Goal: Use online tool/utility: Utilize a website feature to perform a specific function

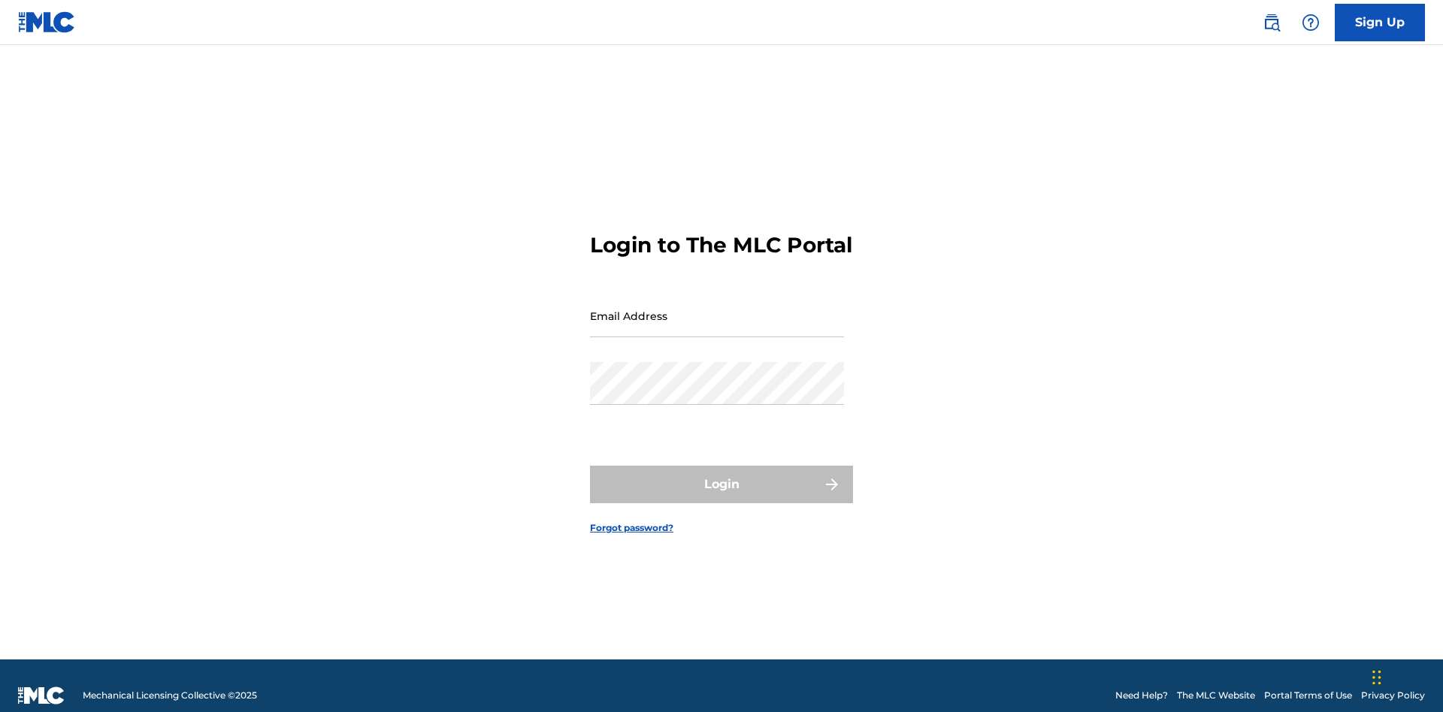
scroll to position [20, 0]
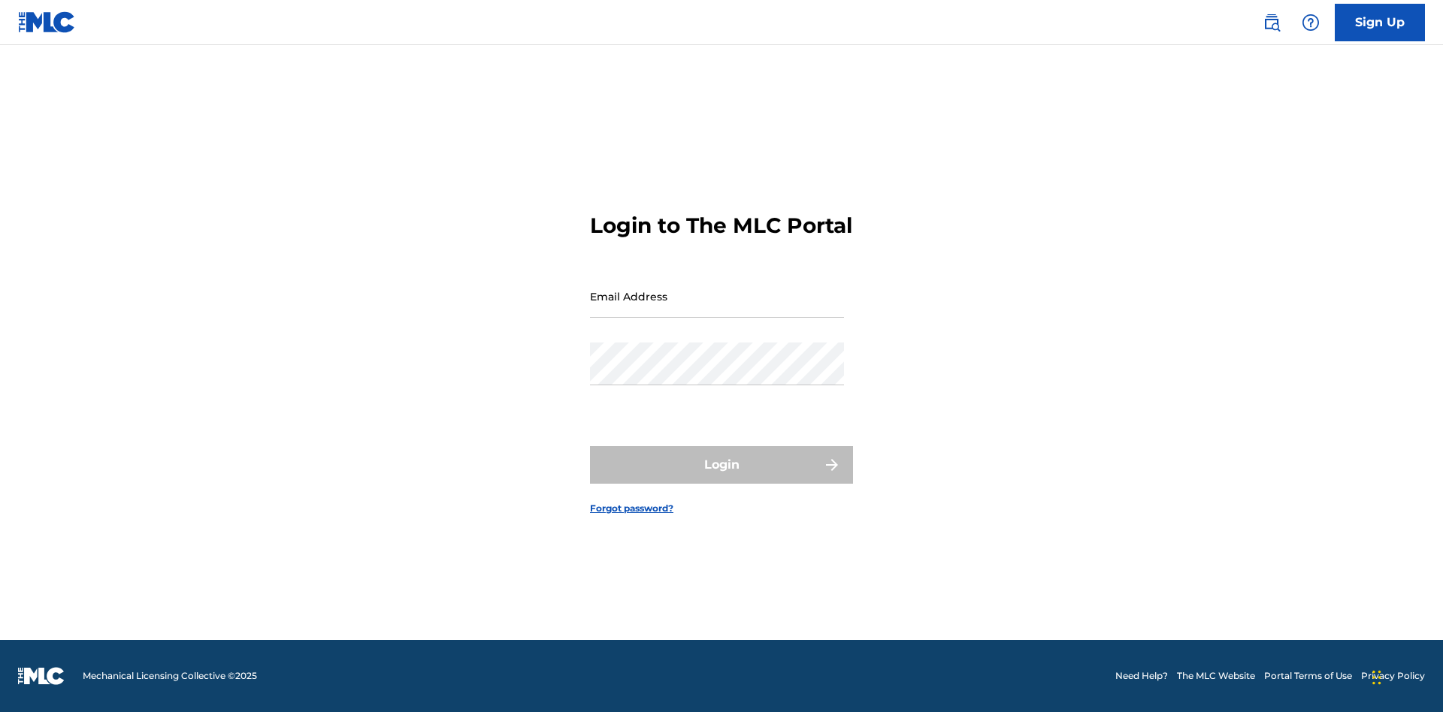
click at [717, 309] on input "Email Address" at bounding box center [717, 296] width 254 height 43
type input "[EMAIL_ADDRESS][DOMAIN_NAME]"
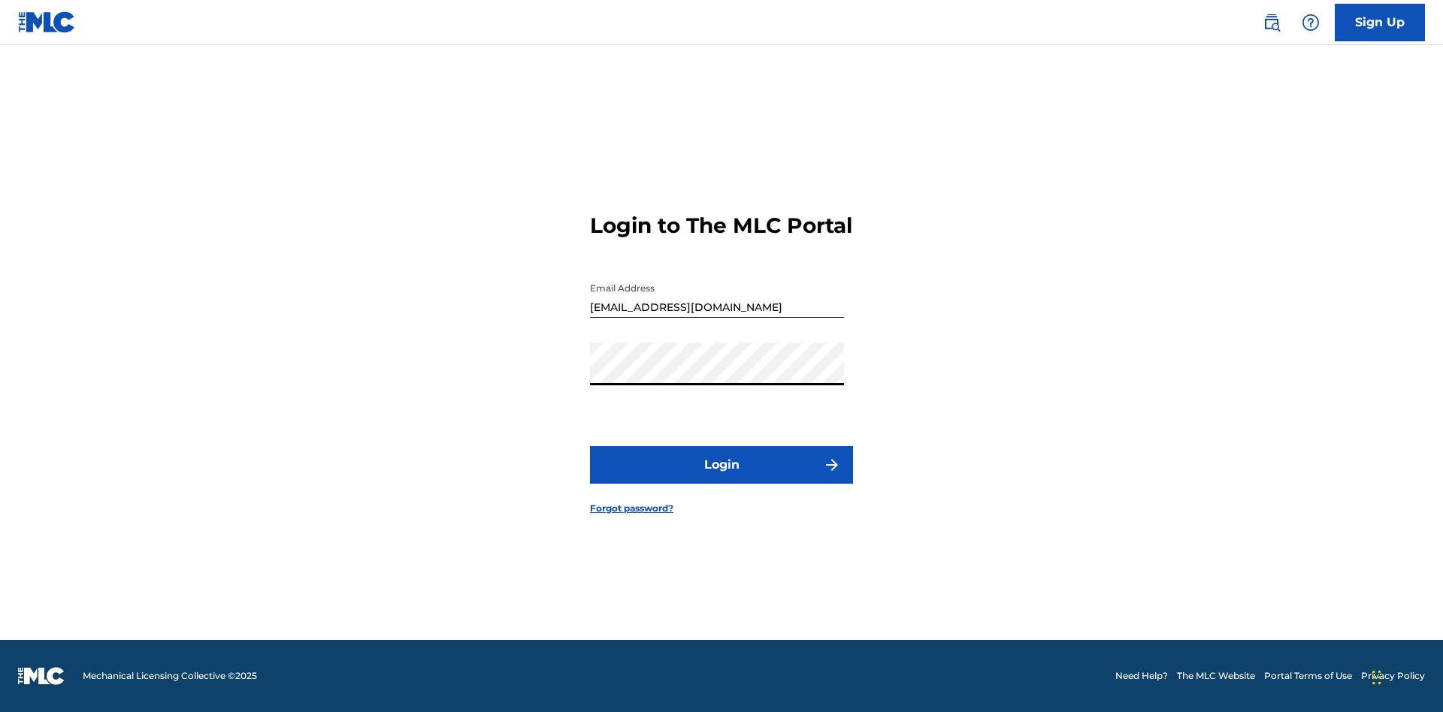
click at [721, 478] on button "Login" at bounding box center [721, 465] width 263 height 38
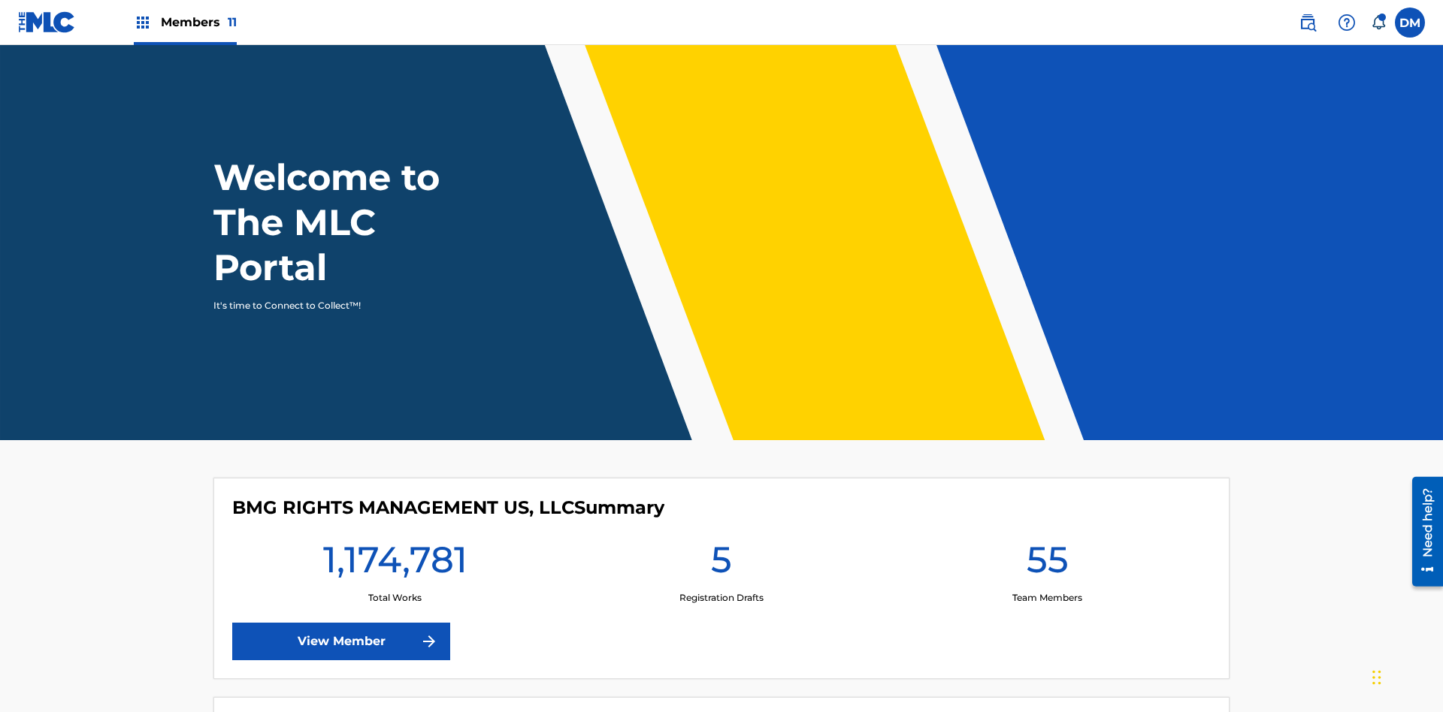
click at [185, 22] on span "Members 11" at bounding box center [199, 22] width 76 height 17
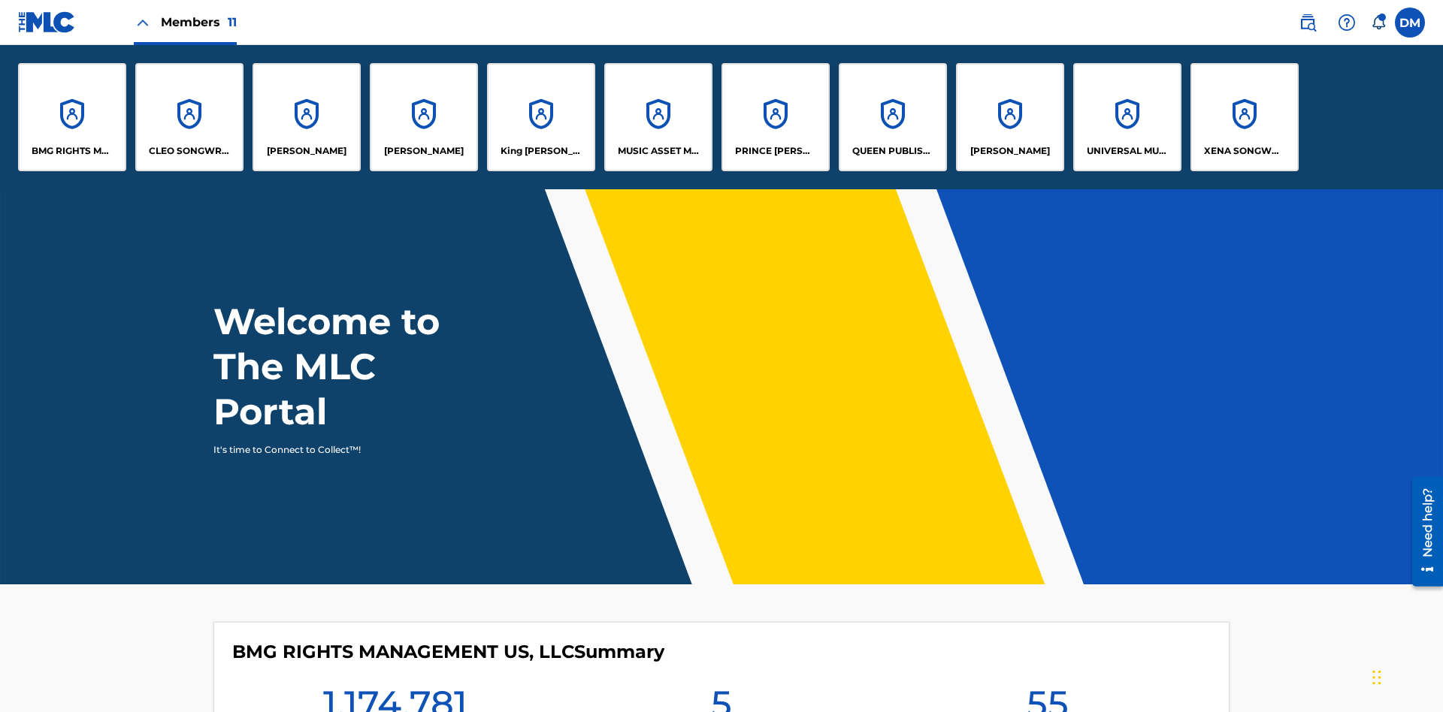
scroll to position [54, 0]
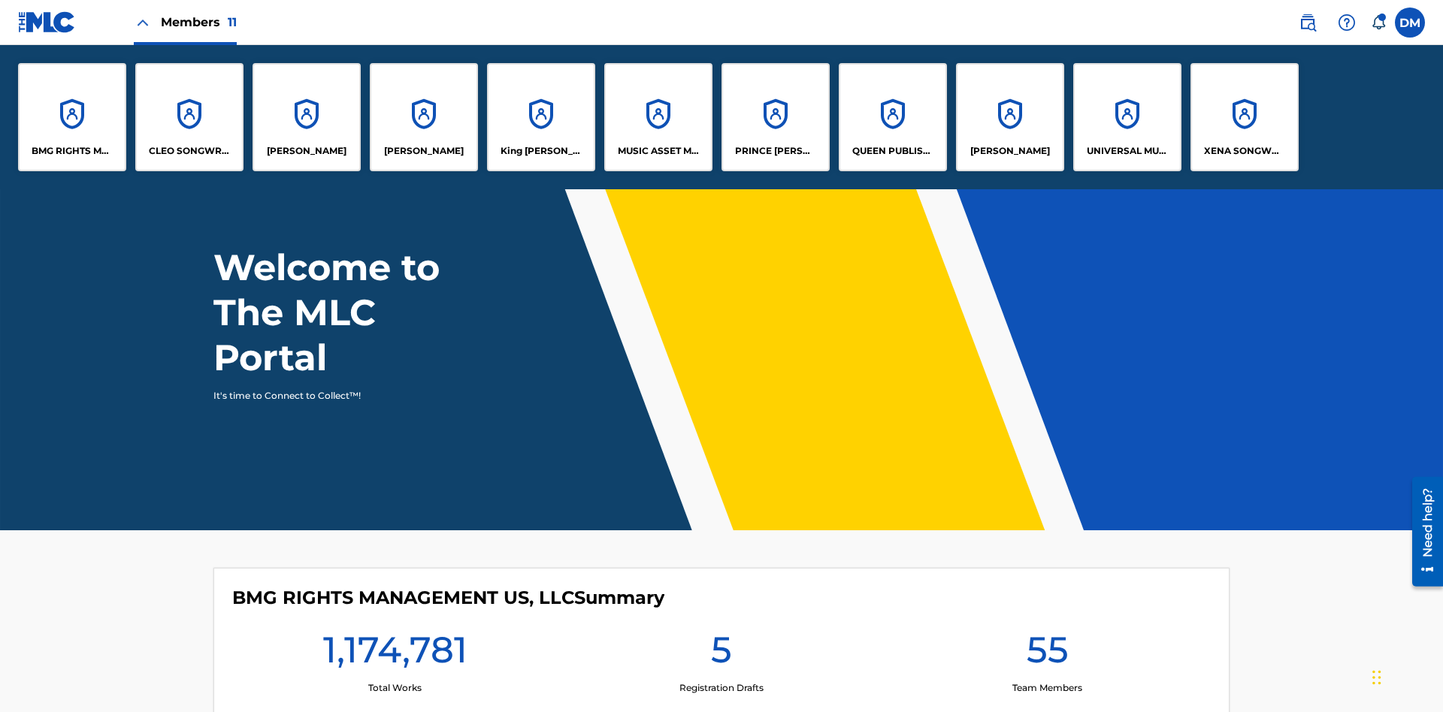
click at [892, 151] on p "QUEEN PUBLISHA" at bounding box center [893, 151] width 82 height 14
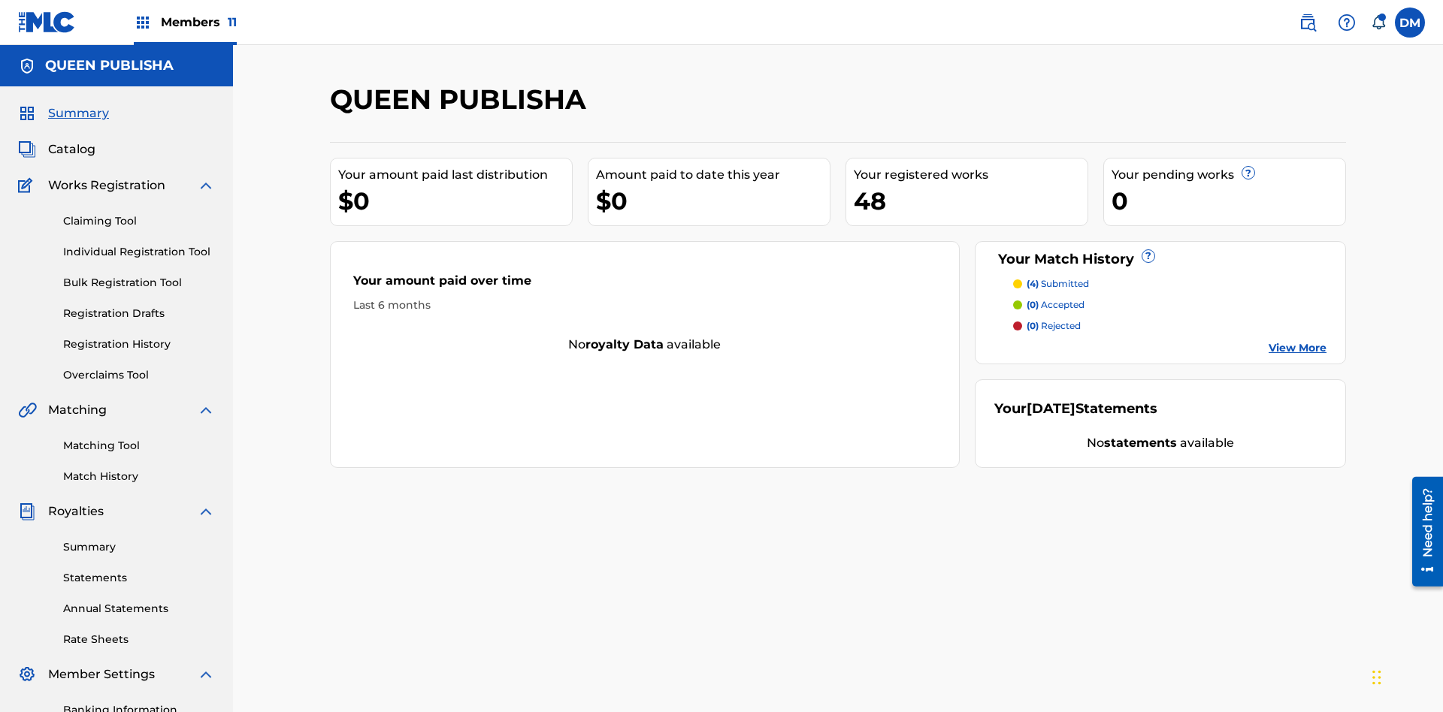
scroll to position [219, 0]
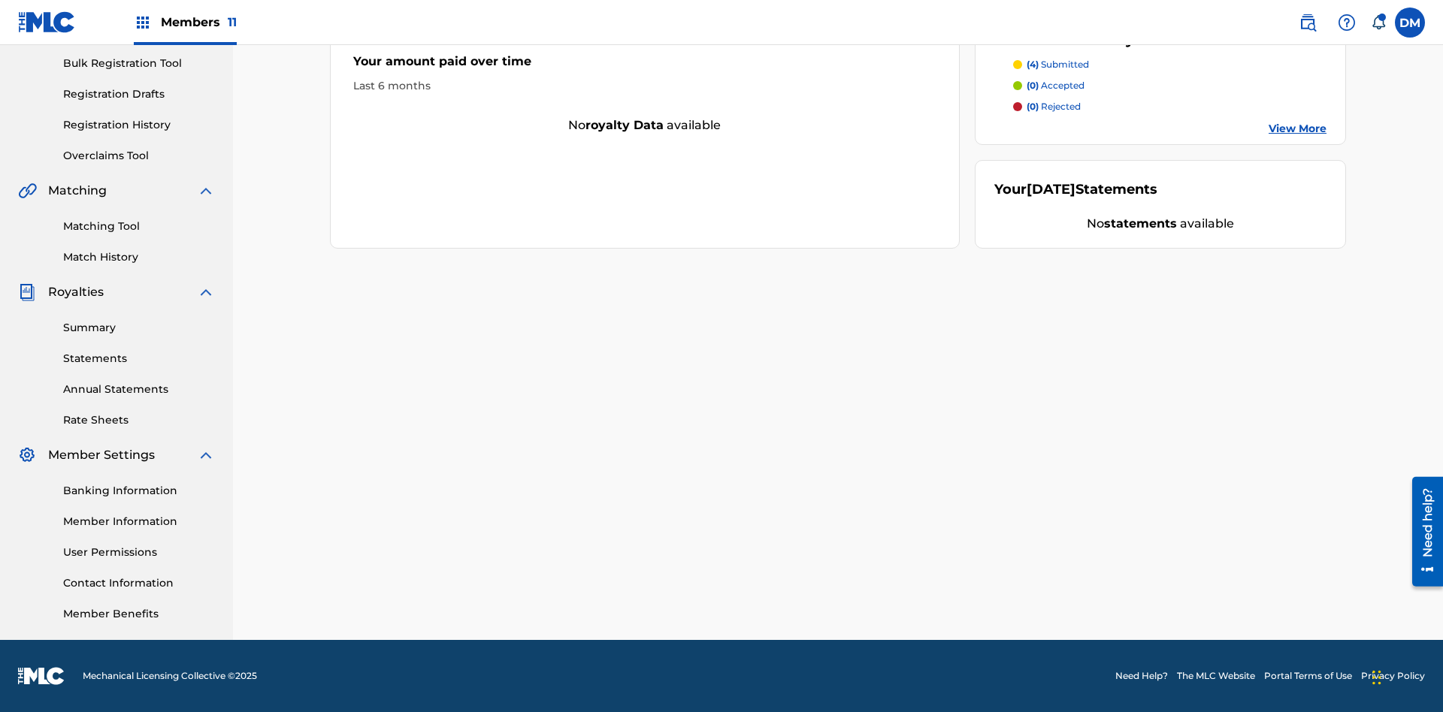
click at [139, 226] on link "Matching Tool" at bounding box center [139, 227] width 152 height 16
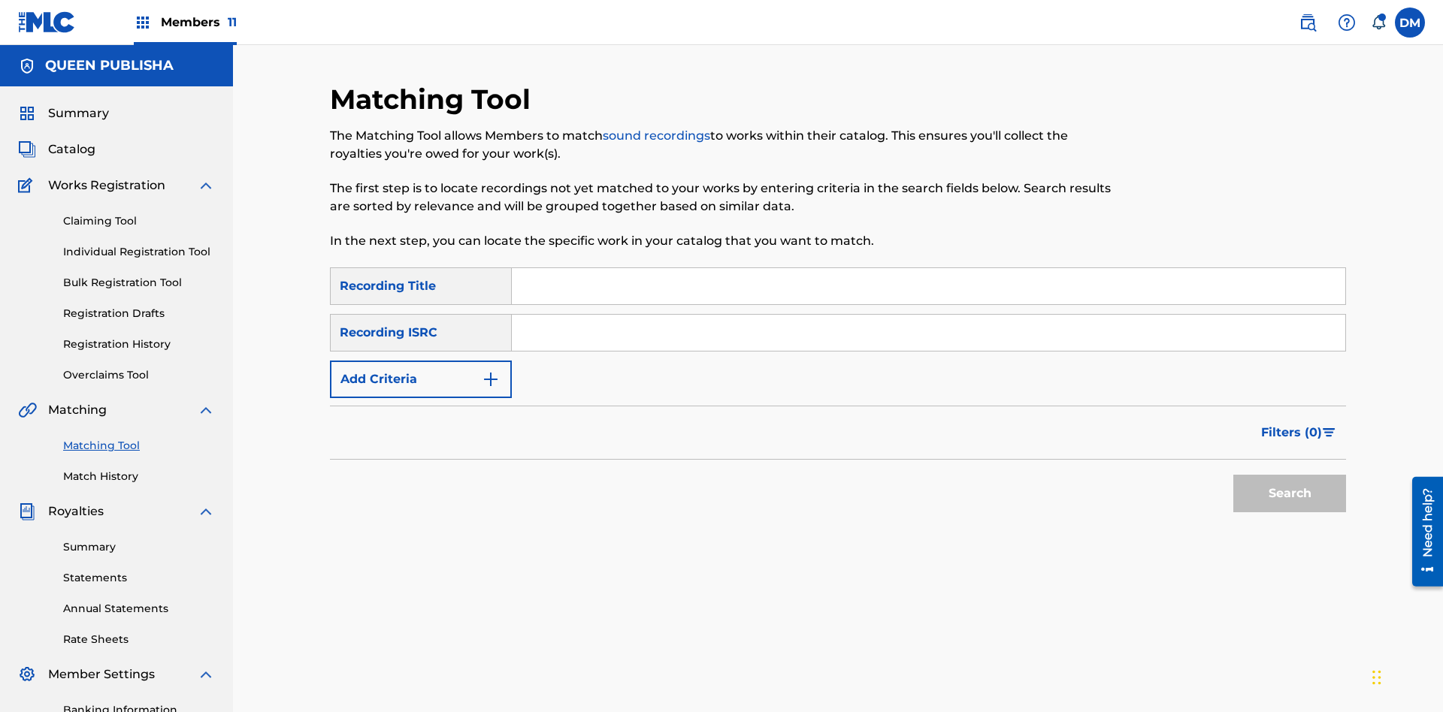
scroll to position [219, 0]
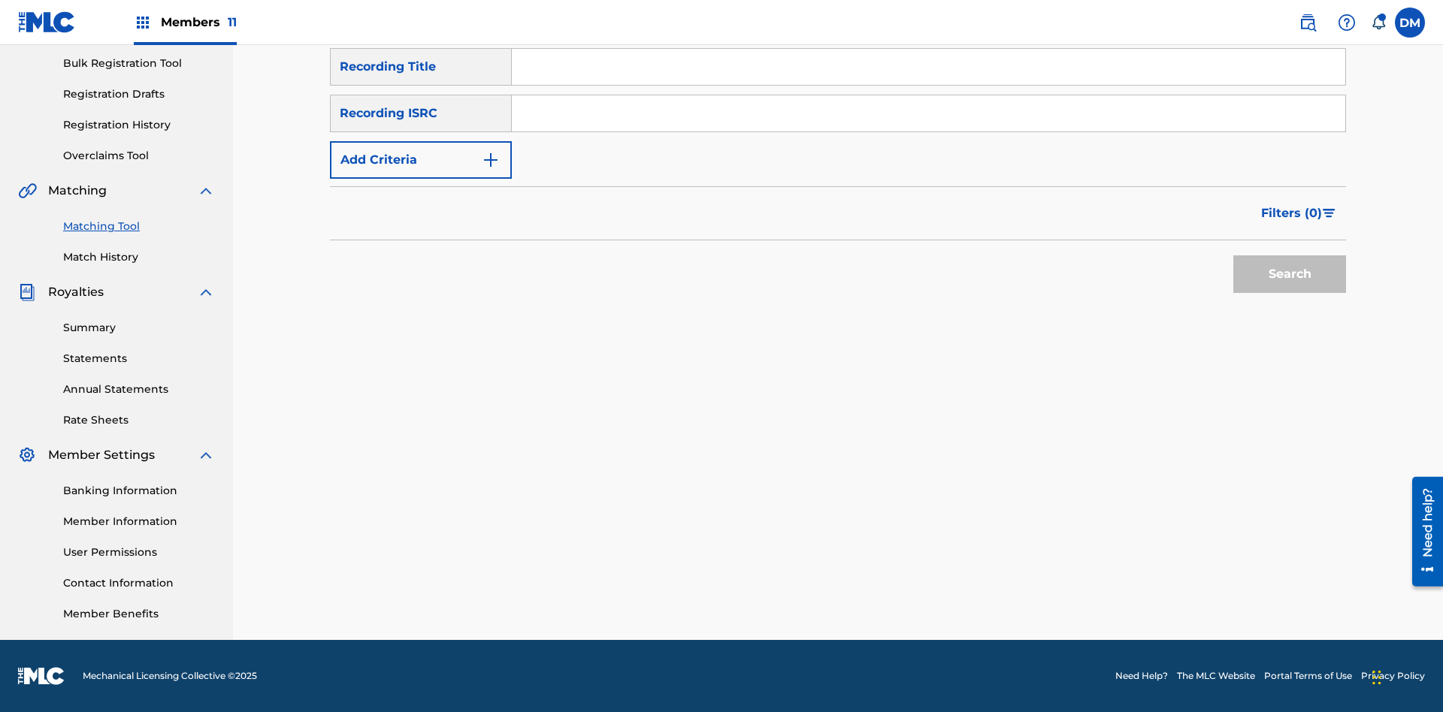
click at [421, 160] on button "Add Criteria" at bounding box center [421, 160] width 182 height 38
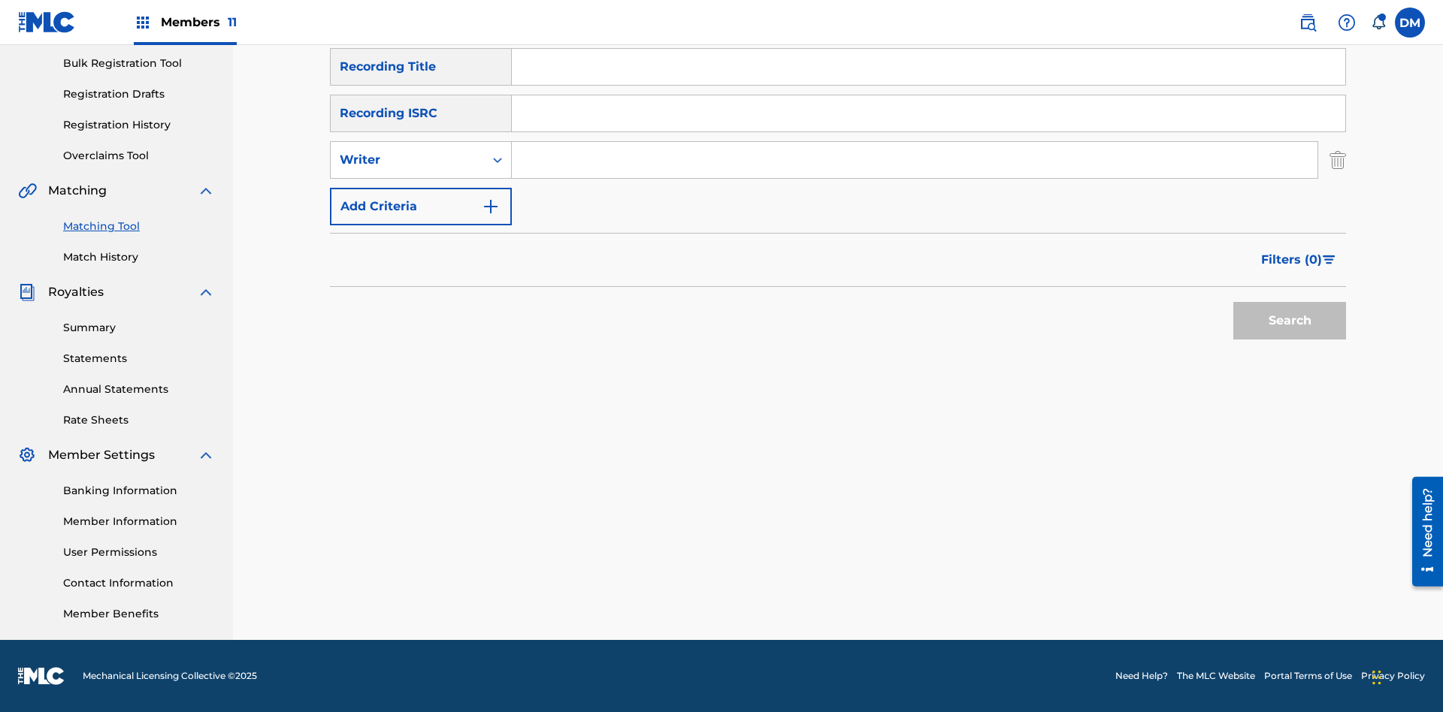
click at [421, 207] on button "Add Criteria" at bounding box center [421, 207] width 182 height 38
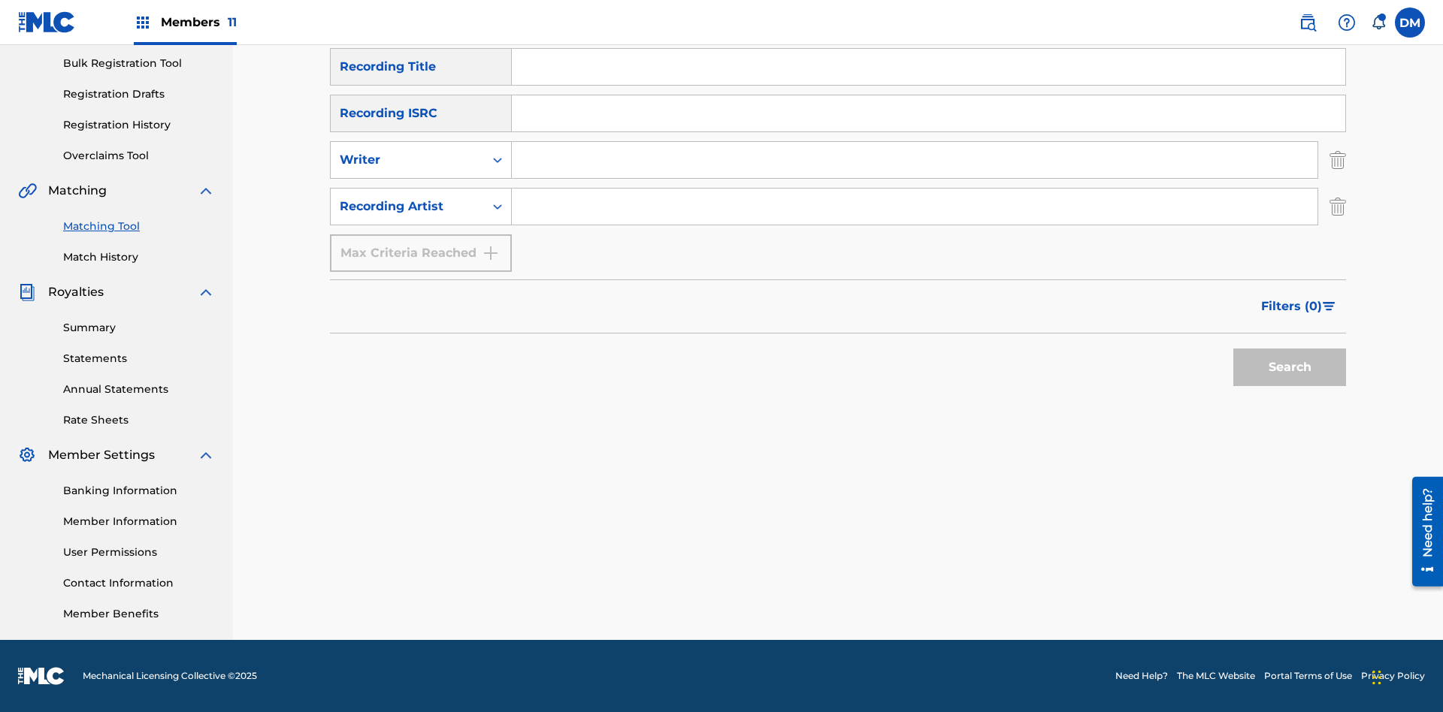
click at [928, 85] on input "Search Form" at bounding box center [928, 67] width 833 height 36
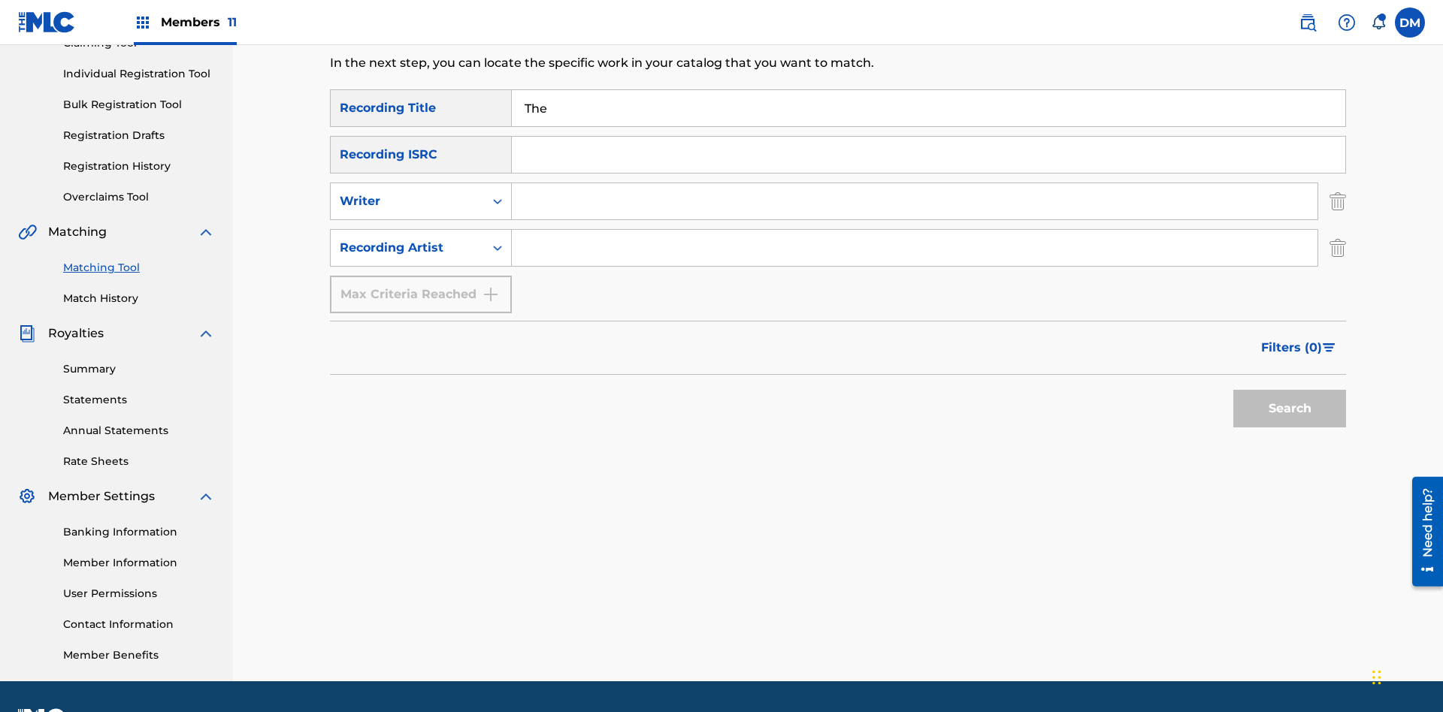
type input "The"
click at [1289, 390] on button "Search" at bounding box center [1289, 409] width 113 height 38
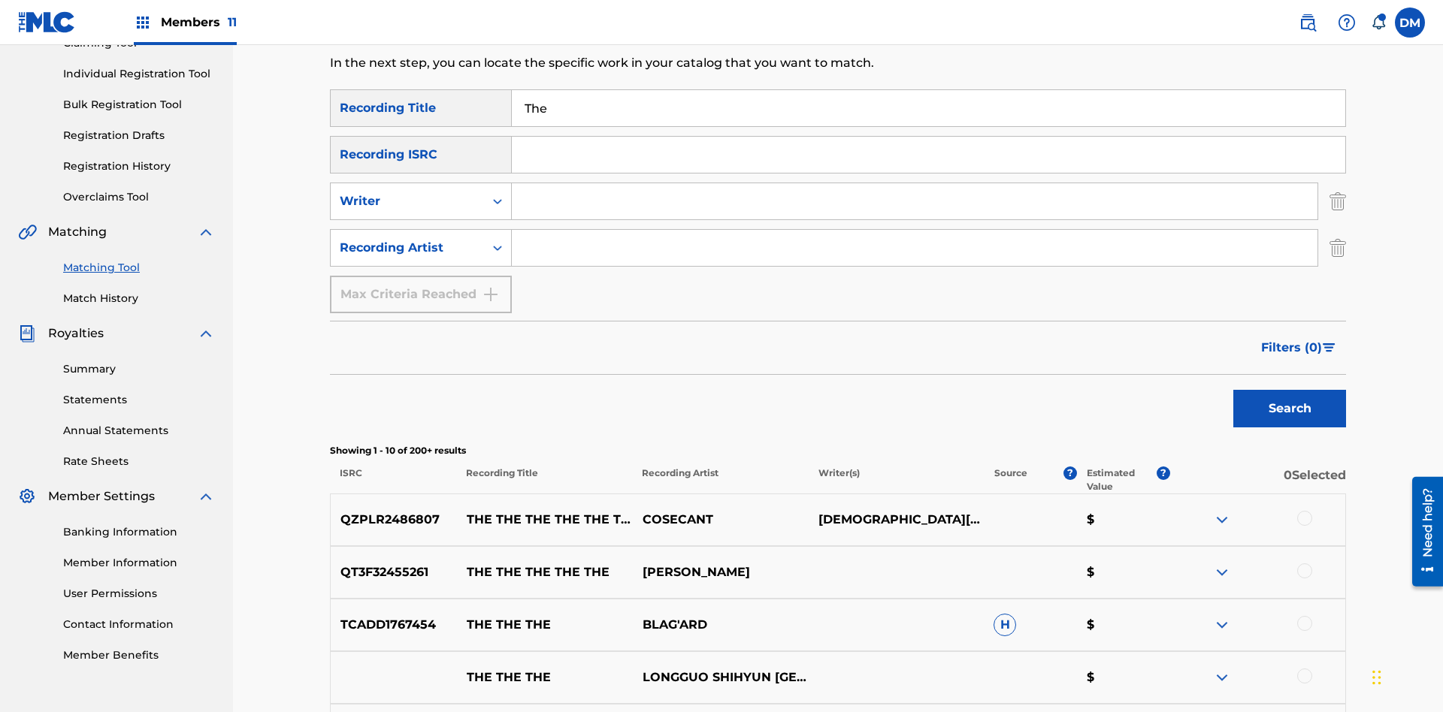
click at [1304, 511] on div at bounding box center [1304, 518] width 15 height 15
click at [1304, 616] on div at bounding box center [1304, 623] width 15 height 15
click at [1056, 590] on button "Match 2 Groups" at bounding box center [1056, 590] width 166 height 38
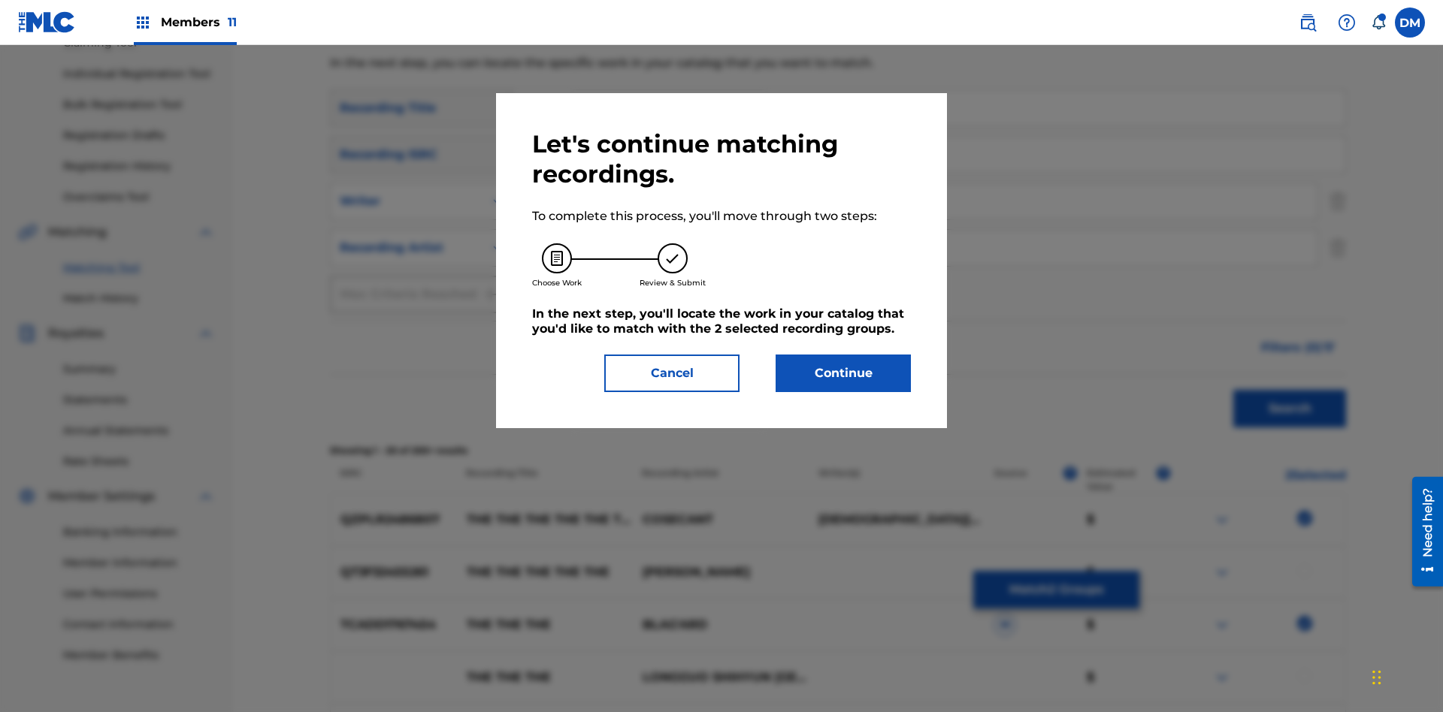
click at [843, 373] on button "Continue" at bounding box center [842, 374] width 135 height 38
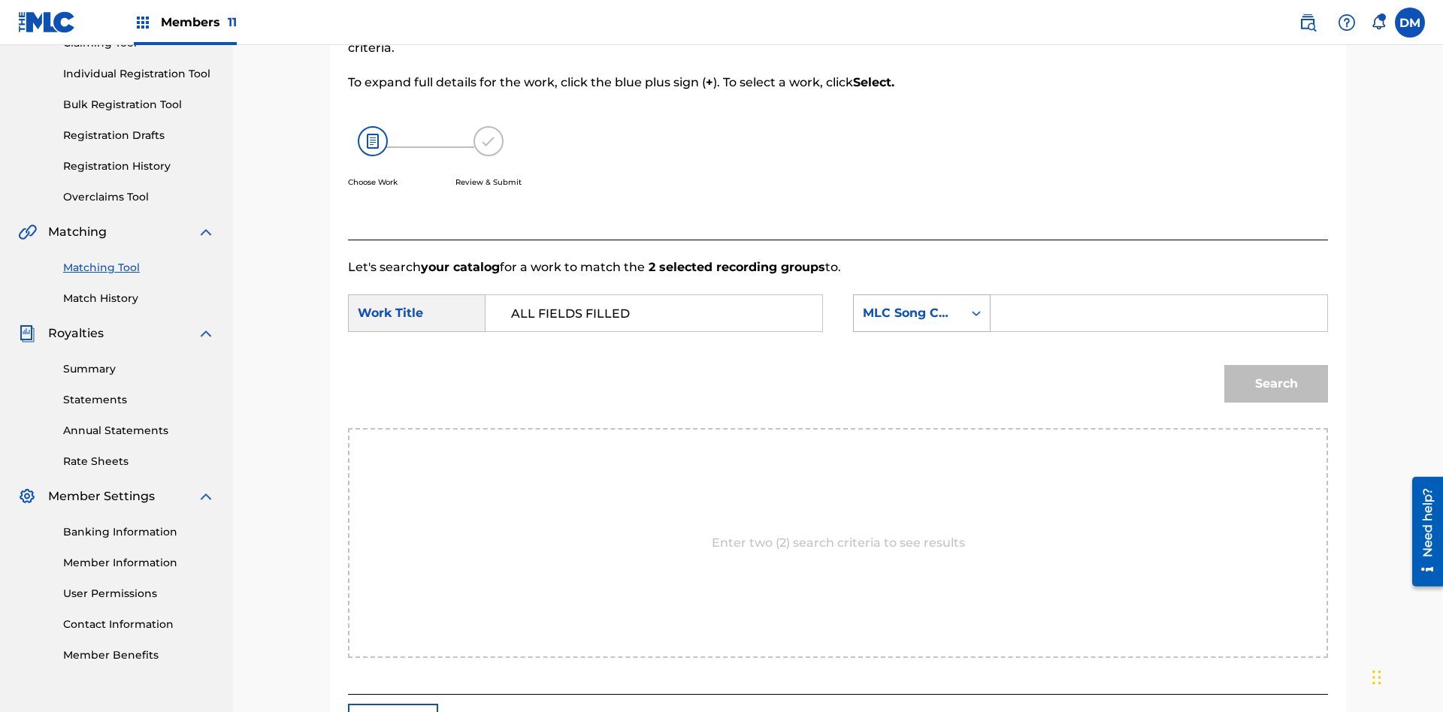
type input "ALL FIELDS FILLED"
click at [921, 304] on div "MLC Song Code" at bounding box center [908, 313] width 91 height 18
click at [921, 370] on div "ISWC" at bounding box center [921, 389] width 136 height 38
type input "T2736922134"
click at [1276, 365] on button "Search" at bounding box center [1276, 384] width 104 height 38
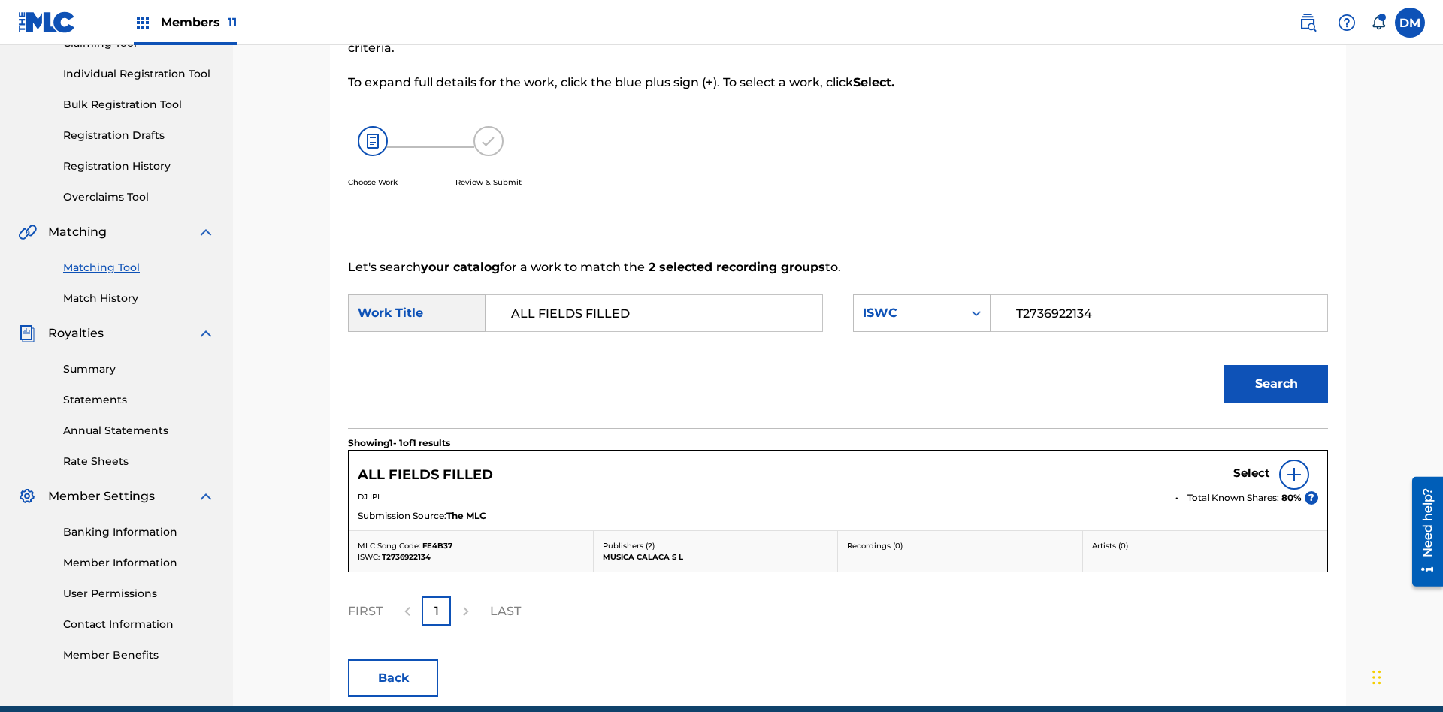
click at [1251, 467] on h5 "Select" at bounding box center [1251, 474] width 37 height 14
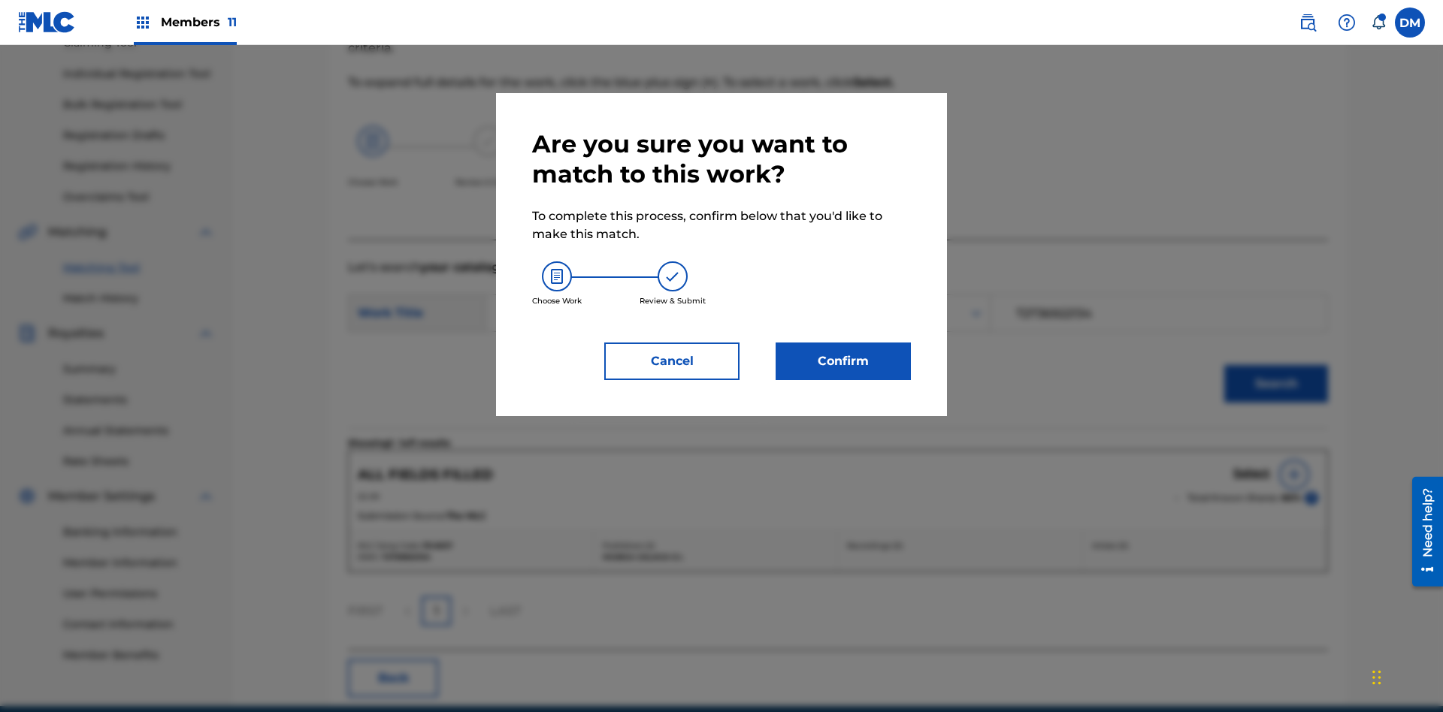
click at [843, 361] on button "Confirm" at bounding box center [842, 362] width 135 height 38
